Goal: Check status: Check status

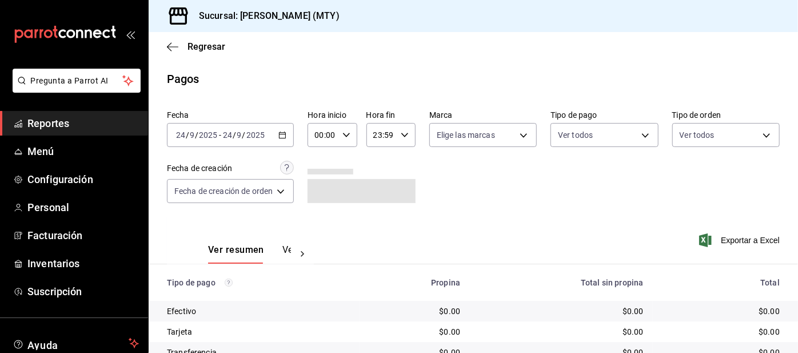
click at [281, 131] on \(Stroke\) "button" at bounding box center [280, 131] width 1 height 1
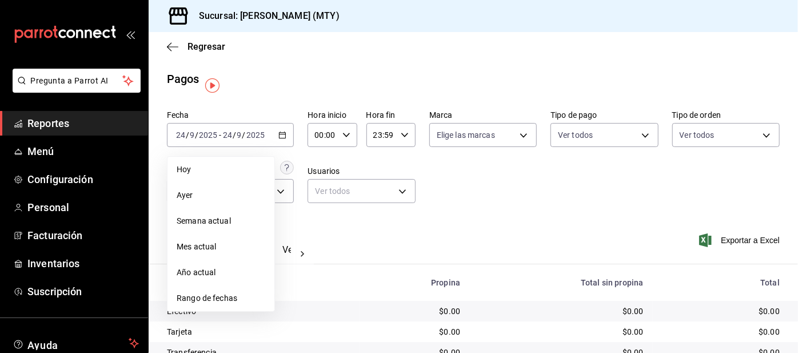
click at [231, 295] on span "Rango de fechas" at bounding box center [221, 298] width 89 height 12
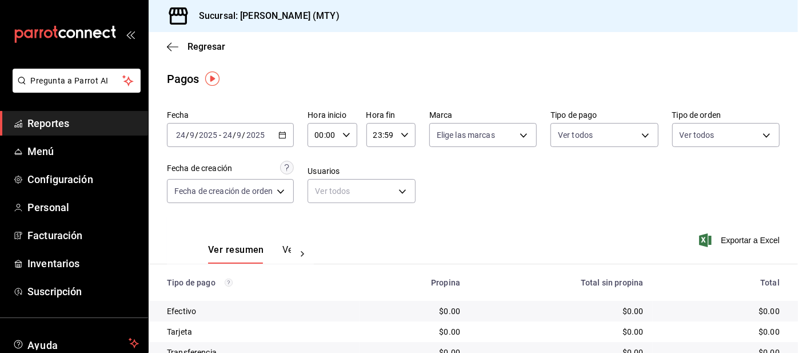
click at [281, 131] on \(Stroke\) "button" at bounding box center [280, 131] width 1 height 1
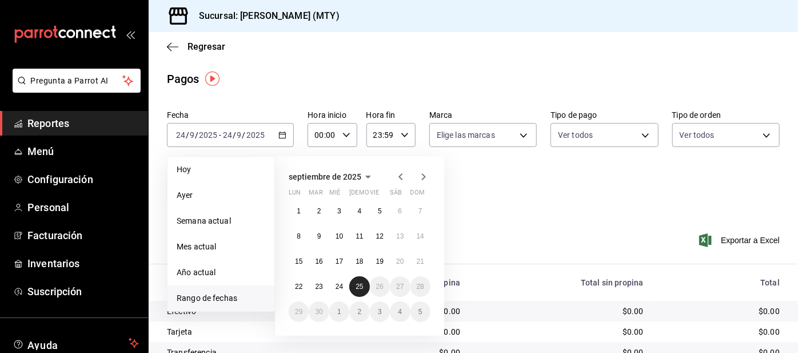
click at [363, 276] on button "25" at bounding box center [359, 286] width 20 height 21
click at [365, 281] on button "25" at bounding box center [359, 286] width 20 height 21
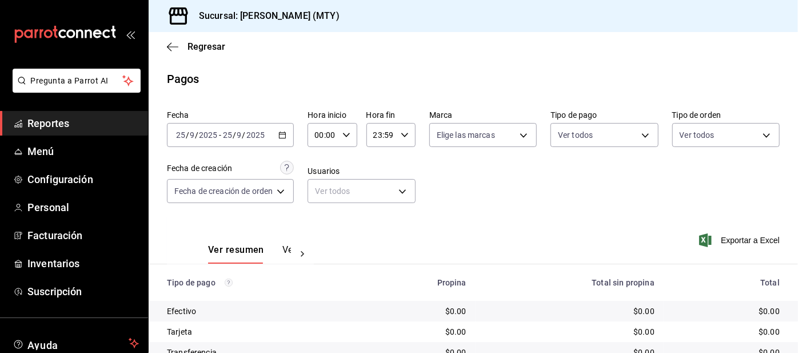
click at [187, 42] on span "Regresar" at bounding box center [206, 46] width 38 height 11
click at [208, 42] on span "Regresar" at bounding box center [206, 46] width 38 height 11
click at [251, 51] on html "Pregunta a Parrot AI Reportes Menú Configuración Personal Facturación Inventari…" at bounding box center [399, 176] width 798 height 353
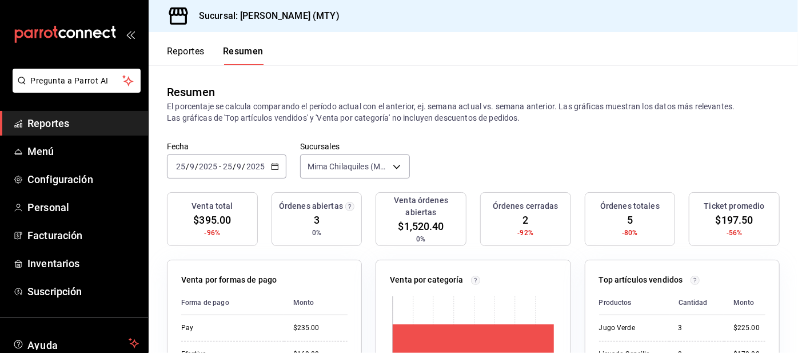
click at [425, 339] on rect at bounding box center [473, 345] width 161 height 42
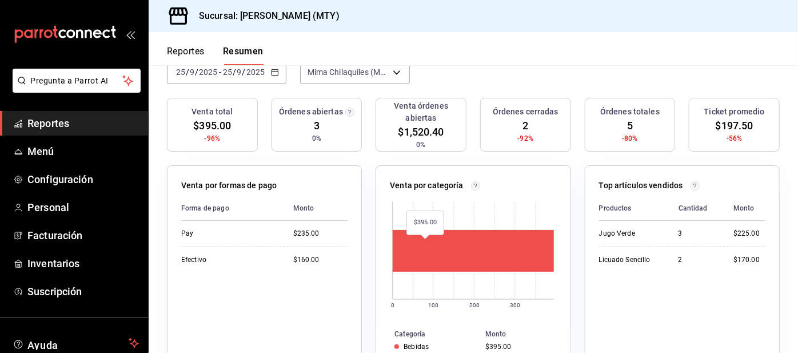
scroll to position [94, 0]
